Goal: Find specific page/section: Find specific page/section

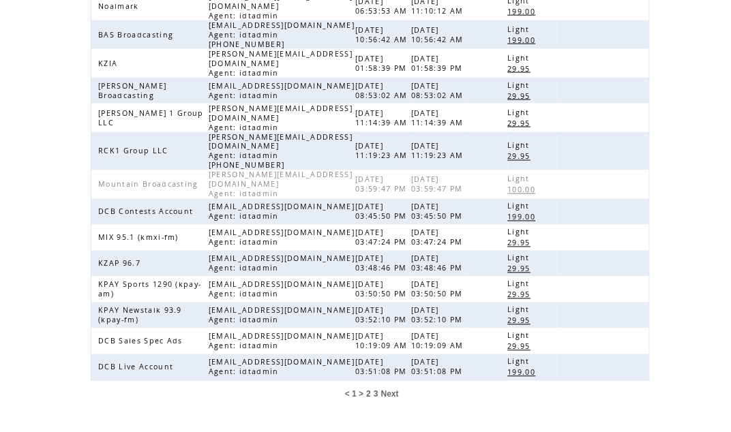
click at [376, 390] on span "3" at bounding box center [376, 395] width 5 height 10
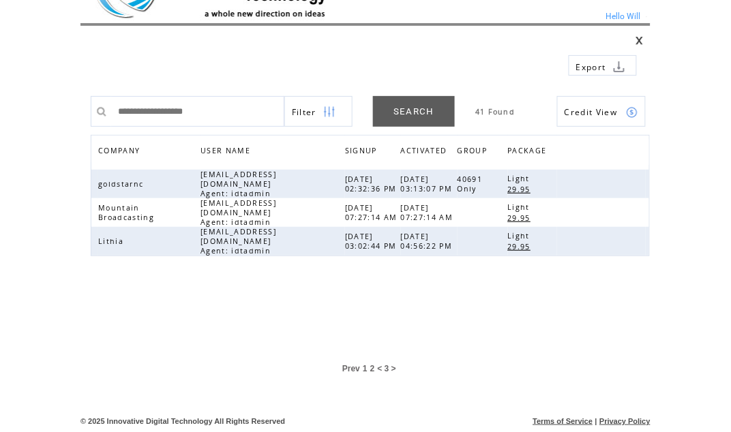
scroll to position [46, 0]
click at [632, 207] on link at bounding box center [632, 213] width 12 height 12
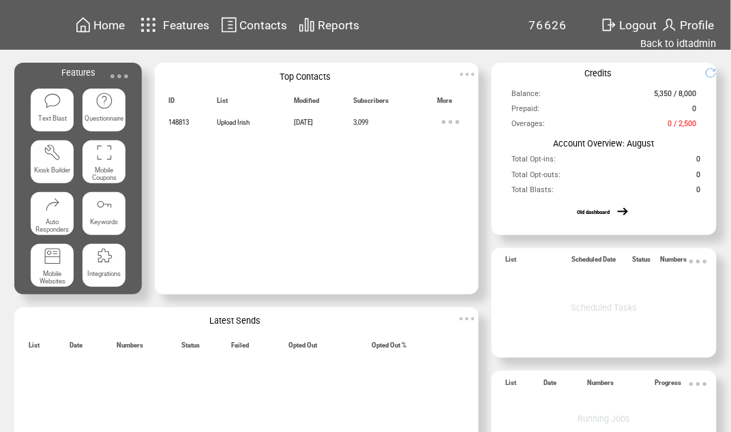
click at [333, 22] on span "Reports" at bounding box center [339, 25] width 42 height 14
